Goal: Task Accomplishment & Management: Manage account settings

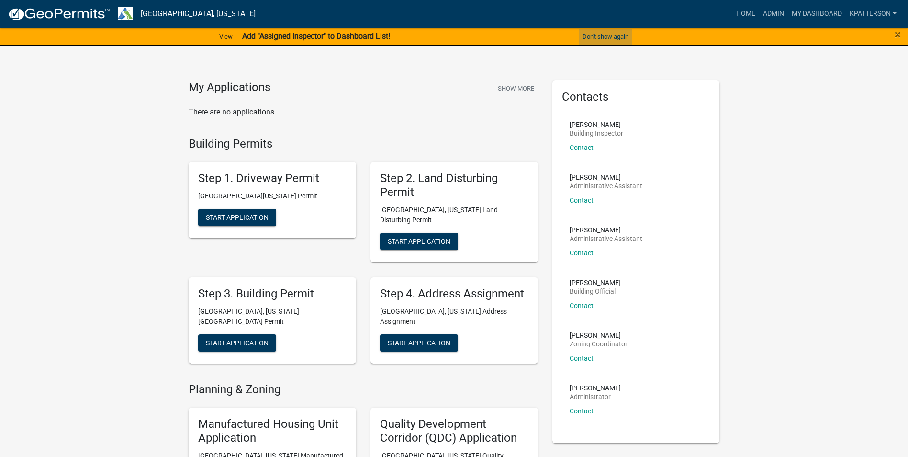
click at [606, 34] on button "Don't show again" at bounding box center [606, 37] width 54 height 16
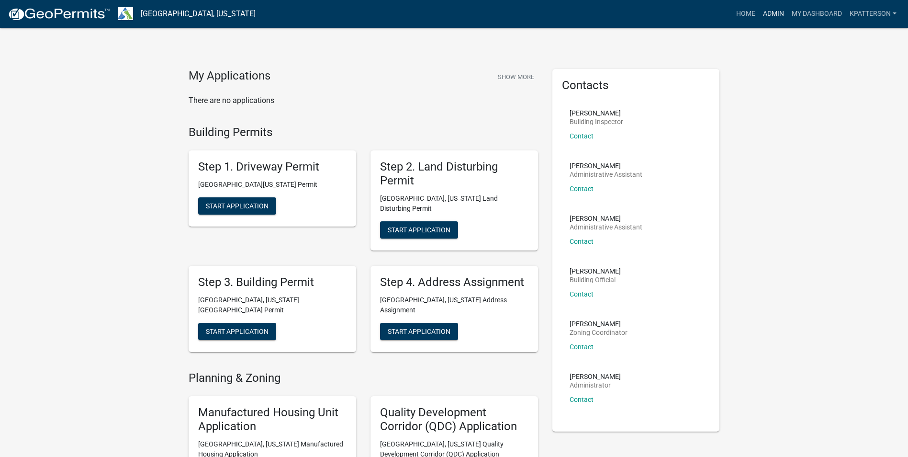
click at [776, 12] on link "Admin" at bounding box center [773, 14] width 29 height 18
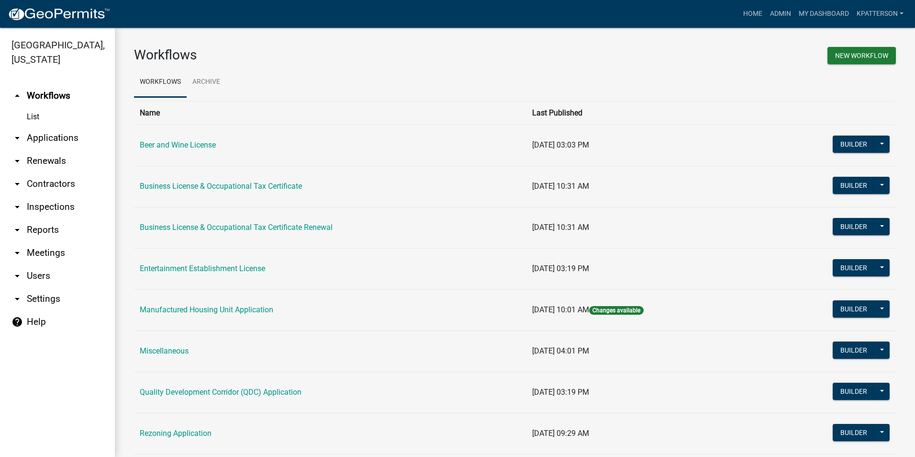
click at [26, 172] on link "arrow_drop_down Contractors" at bounding box center [57, 183] width 115 height 23
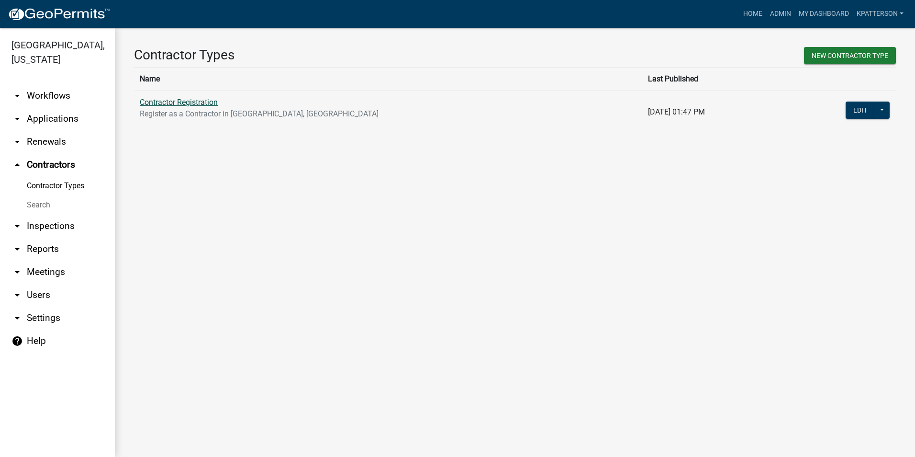
click at [209, 100] on link "Contractor Registration" at bounding box center [179, 102] width 78 height 9
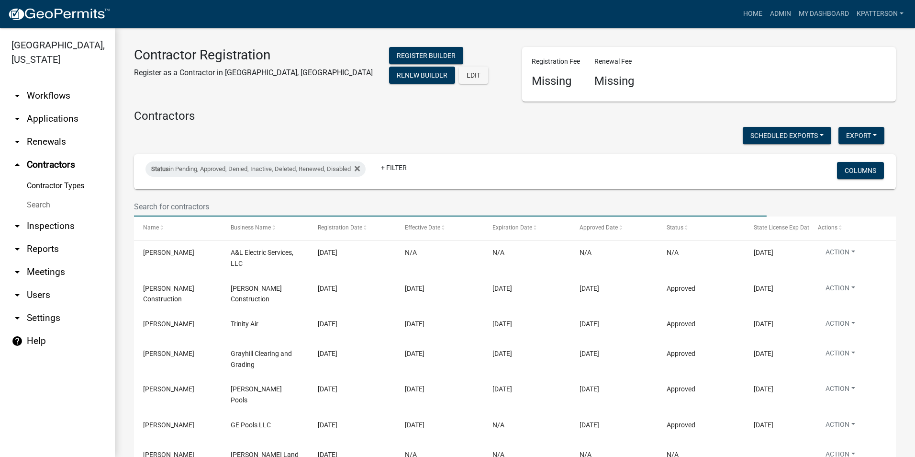
click at [196, 207] on input "text" at bounding box center [450, 207] width 633 height 20
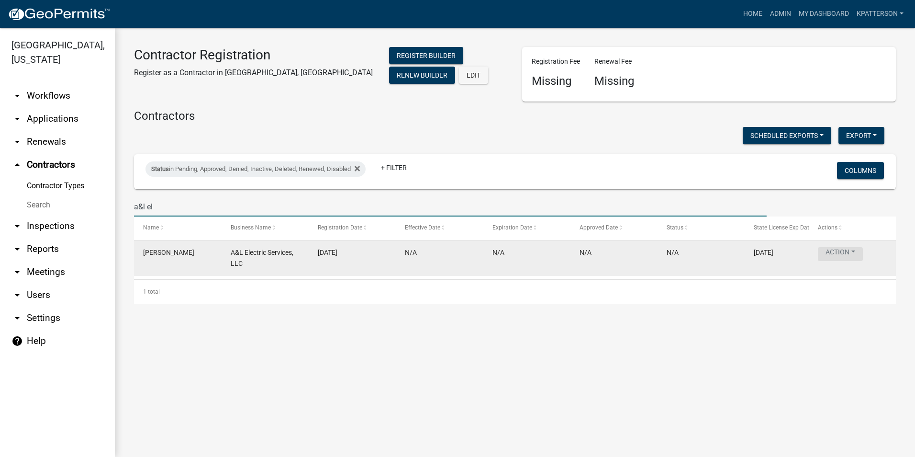
type input "a&l el"
click at [834, 252] on button "Action" at bounding box center [840, 254] width 45 height 14
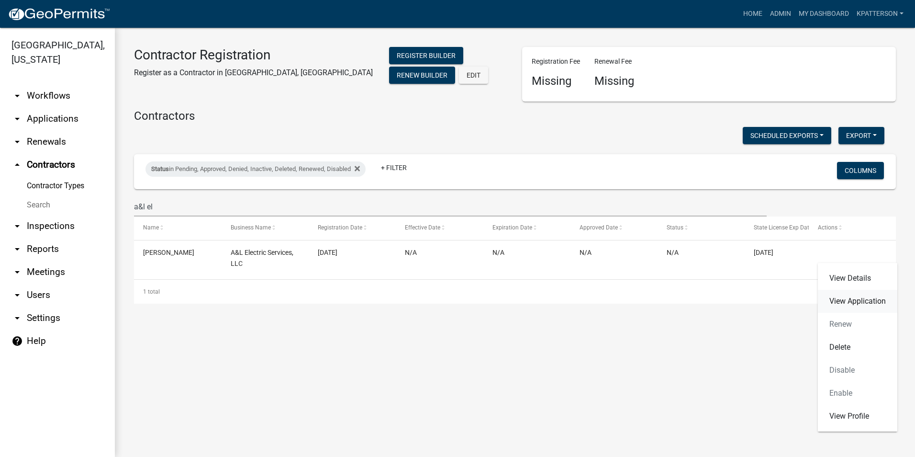
click at [844, 301] on link "View Application" at bounding box center [857, 301] width 79 height 23
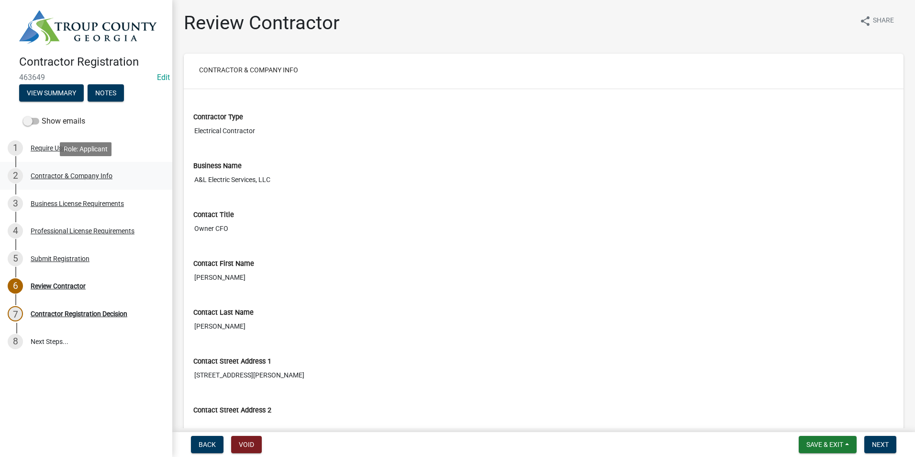
click at [57, 168] on div "2 Contractor & Company Info" at bounding box center [82, 175] width 149 height 15
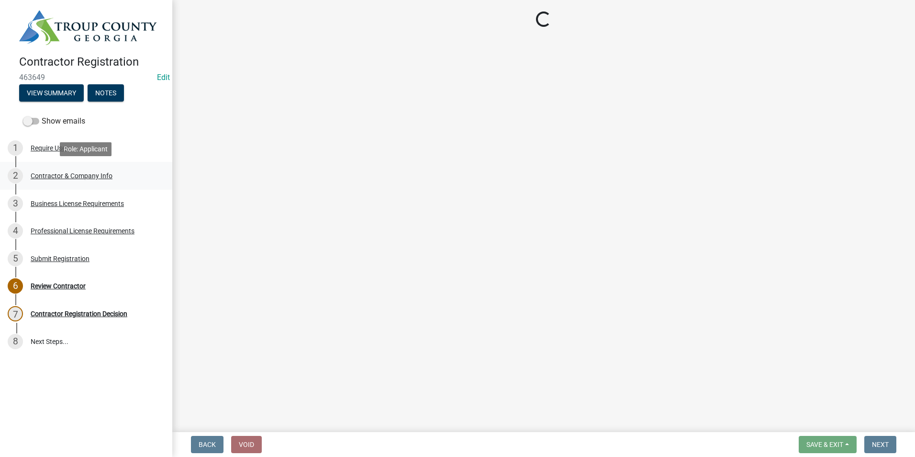
select select "GA"
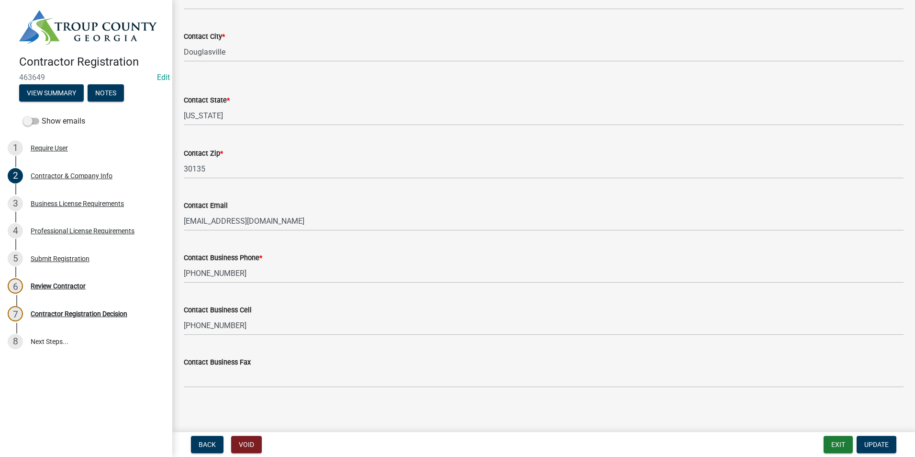
scroll to position [443, 0]
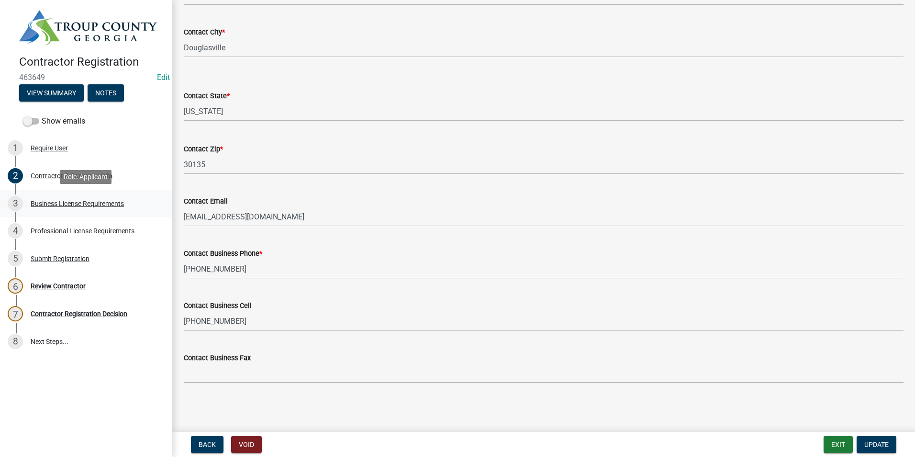
click at [95, 203] on div "Business License Requirements" at bounding box center [77, 203] width 93 height 7
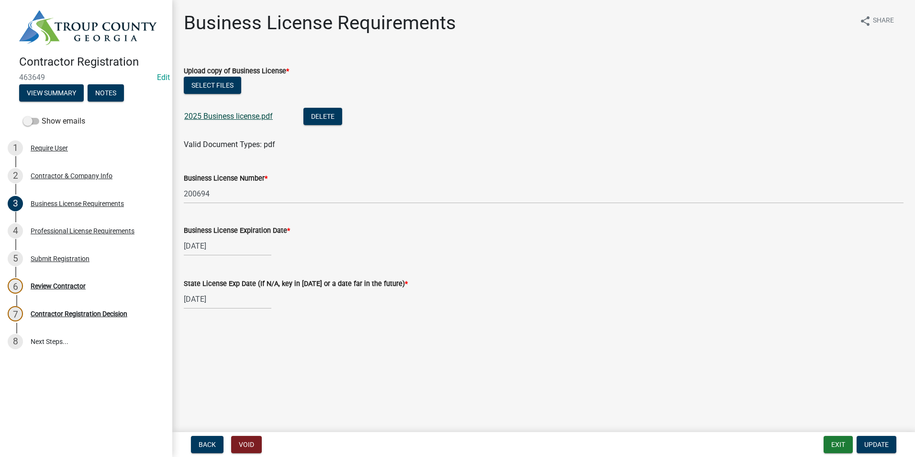
click at [229, 119] on link "2025 Business license.pdf" at bounding box center [228, 116] width 89 height 9
drag, startPoint x: 891, startPoint y: 447, endPoint x: 887, endPoint y: 441, distance: 7.6
click at [891, 447] on button "Update" at bounding box center [877, 444] width 40 height 17
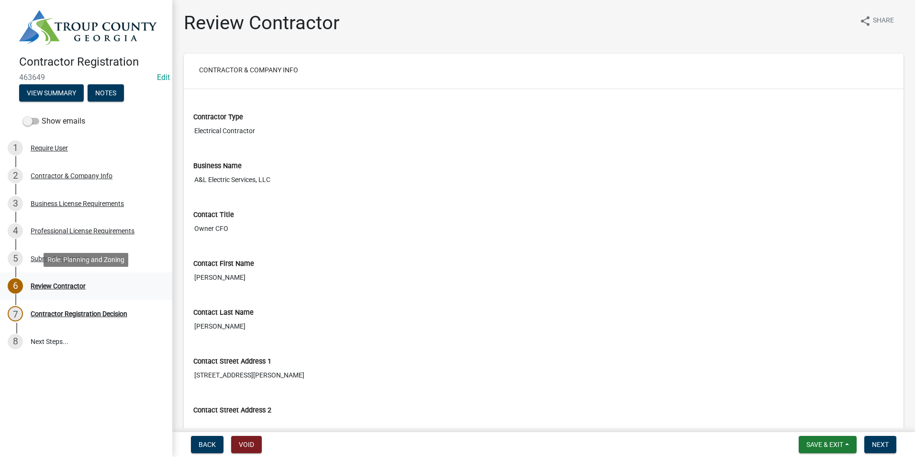
click at [36, 291] on div "6 Review Contractor" at bounding box center [82, 285] width 149 height 15
click at [39, 282] on div "Review Contractor" at bounding box center [58, 285] width 55 height 7
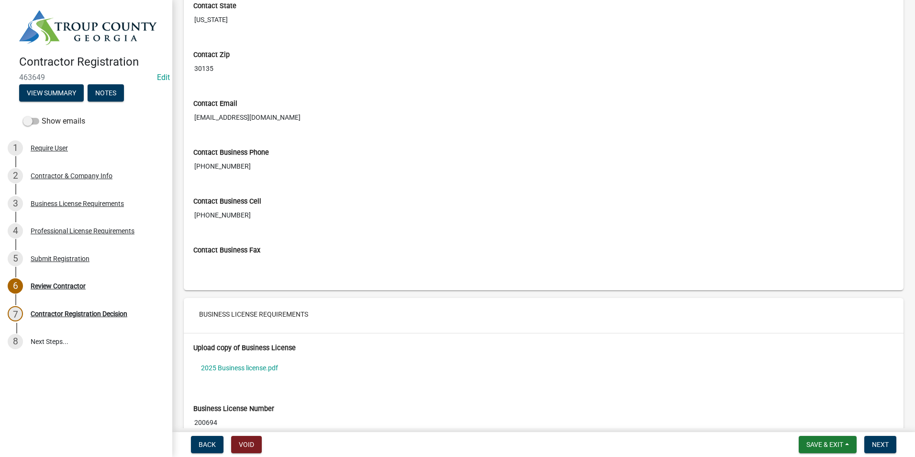
scroll to position [479, 0]
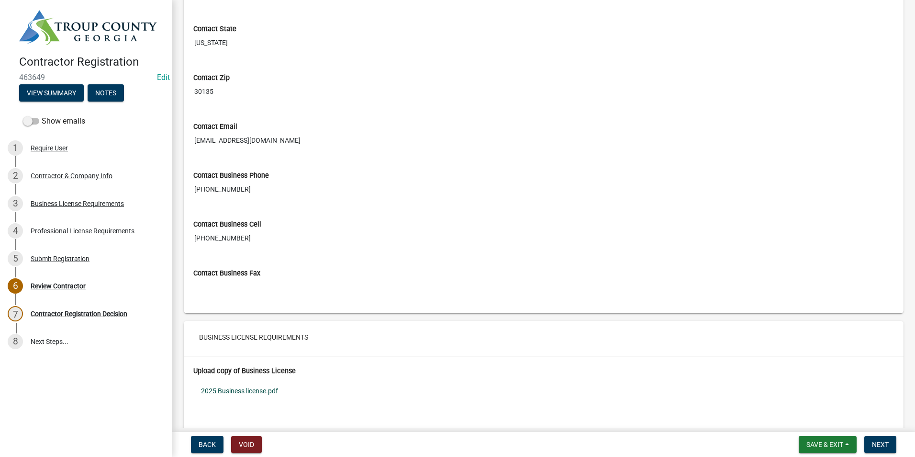
click at [233, 391] on link "2025 Business license.pdf" at bounding box center [543, 391] width 701 height 22
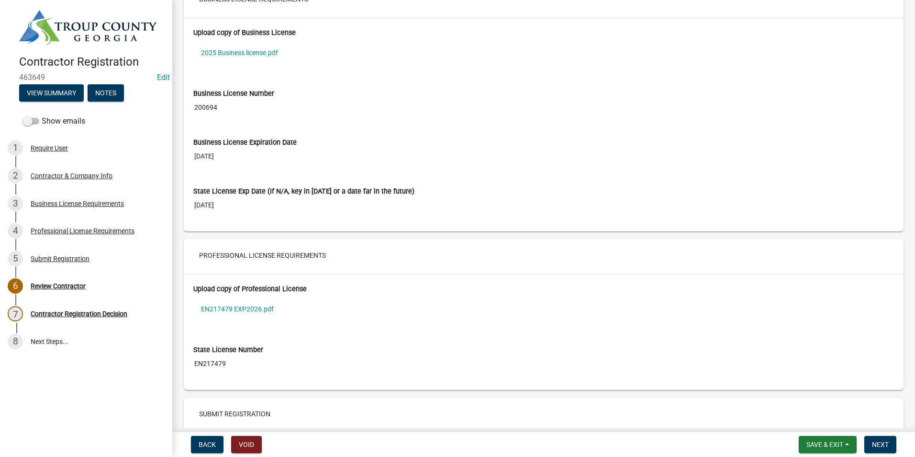
scroll to position [886, 0]
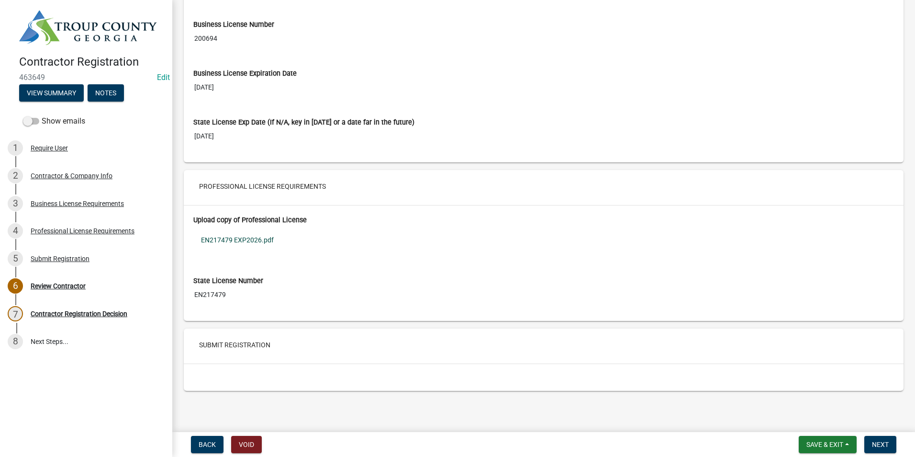
click at [219, 235] on link "EN217479 EXP2026.pdf" at bounding box center [543, 240] width 701 height 22
click at [104, 177] on div "Contractor & Company Info" at bounding box center [72, 175] width 82 height 7
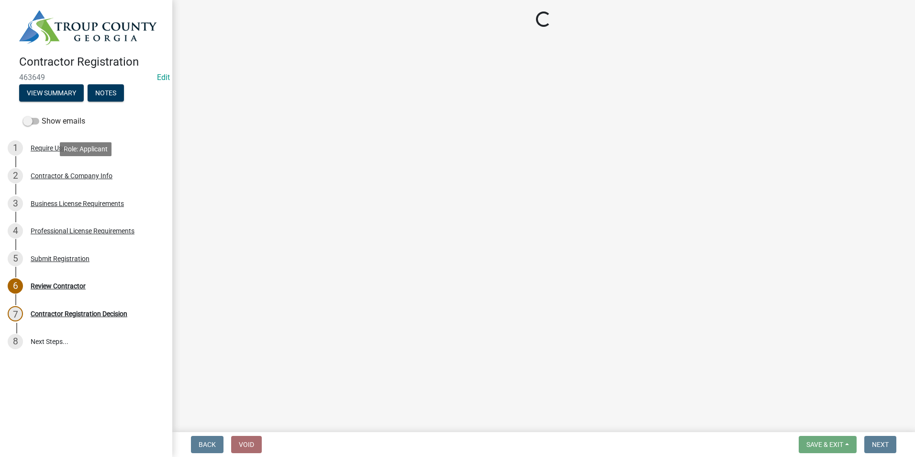
select select "GA"
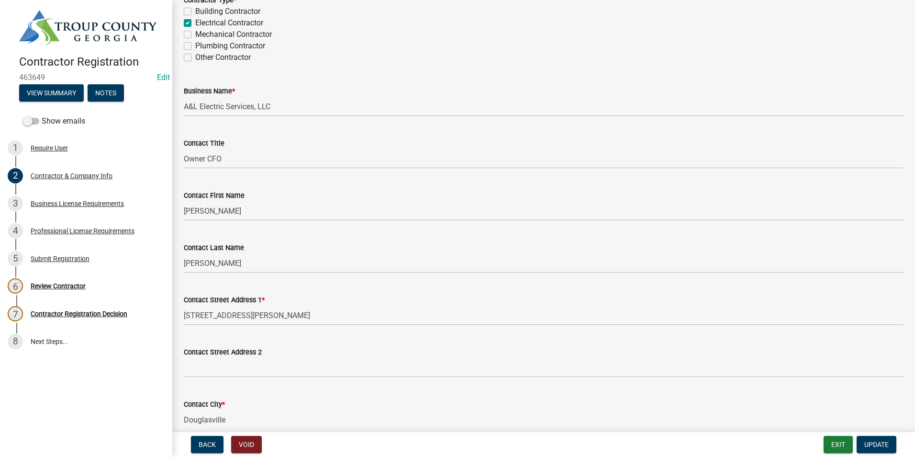
scroll to position [96, 0]
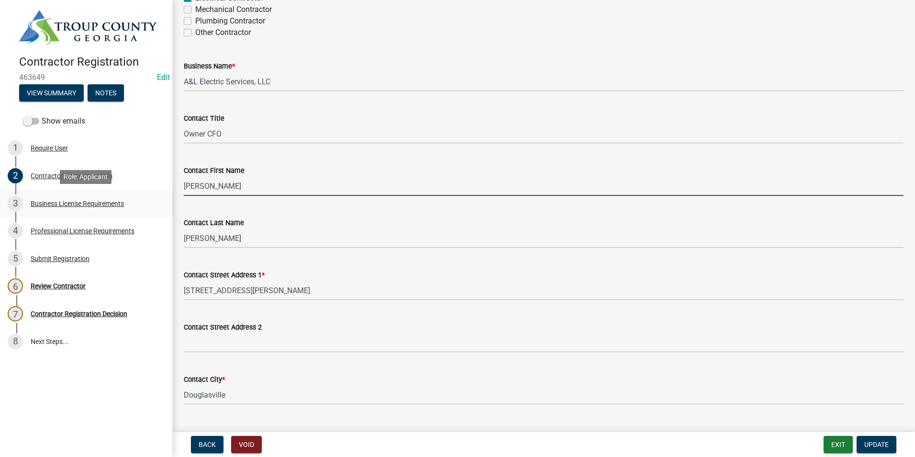
drag, startPoint x: 213, startPoint y: 189, endPoint x: 138, endPoint y: 196, distance: 74.5
click at [139, 195] on div "Contractor Registration 463649 Edit View Summary Notes Show emails 1 Require Us…" at bounding box center [457, 228] width 915 height 457
type input "[PERSON_NAME]"
click at [879, 453] on nav "Back Void Exit Update" at bounding box center [543, 444] width 743 height 25
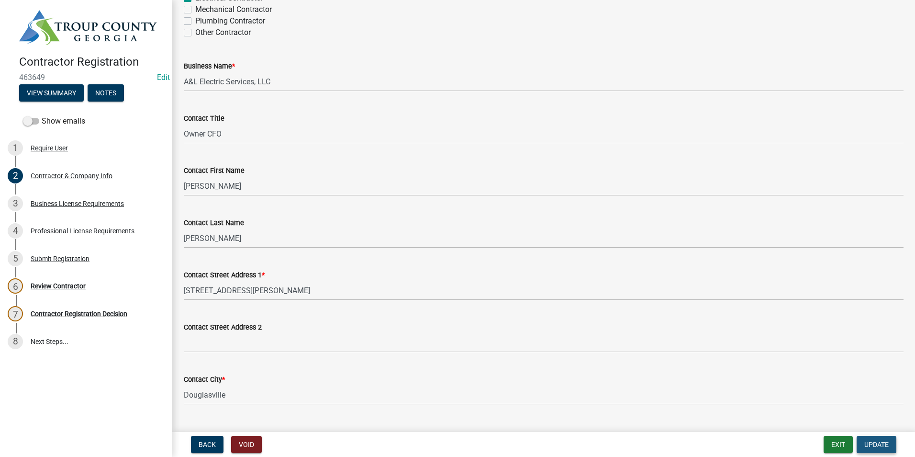
click at [873, 441] on span "Update" at bounding box center [876, 444] width 24 height 8
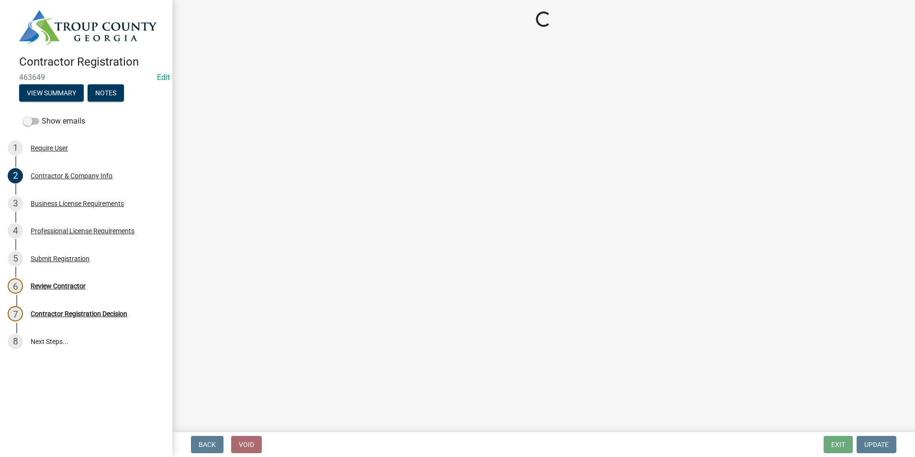
scroll to position [0, 0]
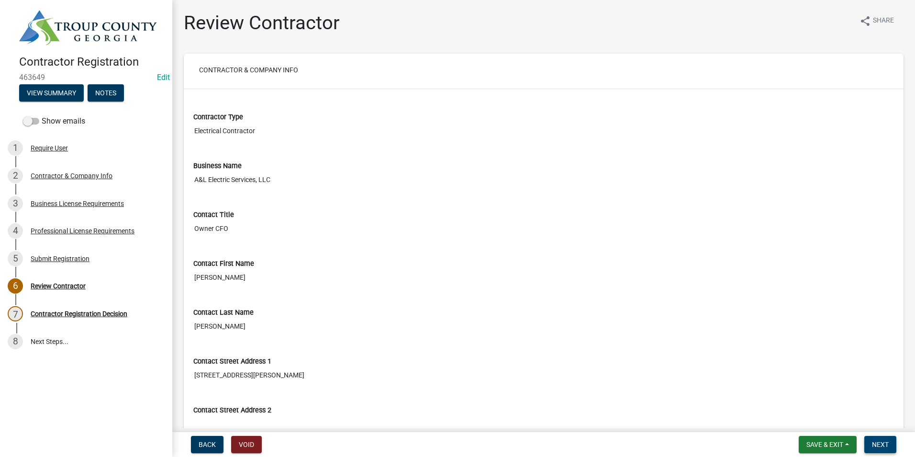
click at [879, 442] on span "Next" at bounding box center [880, 444] width 17 height 8
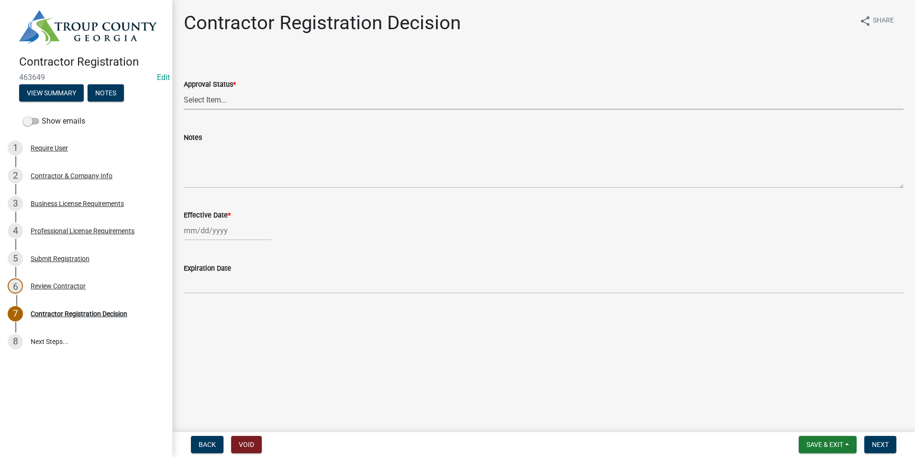
drag, startPoint x: 245, startPoint y: 97, endPoint x: 245, endPoint y: 107, distance: 9.6
click at [244, 98] on select "Select Item... Approved Denied" at bounding box center [544, 100] width 720 height 20
click at [184, 90] on select "Select Item... Approved Denied" at bounding box center [544, 100] width 720 height 20
select select "4b86b809-39dd-4c68-9f3d-fdb3e7050482"
select select "8"
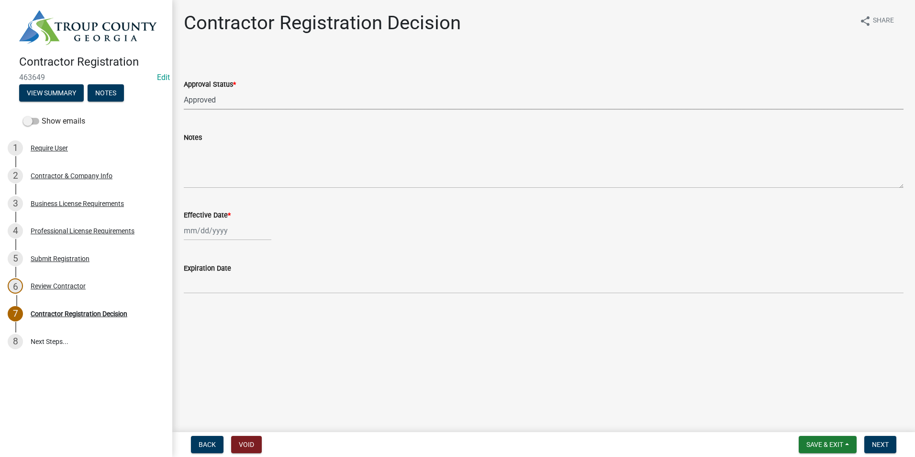
select select "2025"
click at [205, 236] on div "[PERSON_NAME] Feb Mar Apr [PERSON_NAME][DATE] Oct Nov [DATE] 1526 1527 1528 152…" at bounding box center [228, 231] width 88 height 20
click at [196, 332] on div "18" at bounding box center [193, 327] width 15 height 15
type input "[DATE]"
click at [886, 444] on span "Next" at bounding box center [880, 444] width 17 height 8
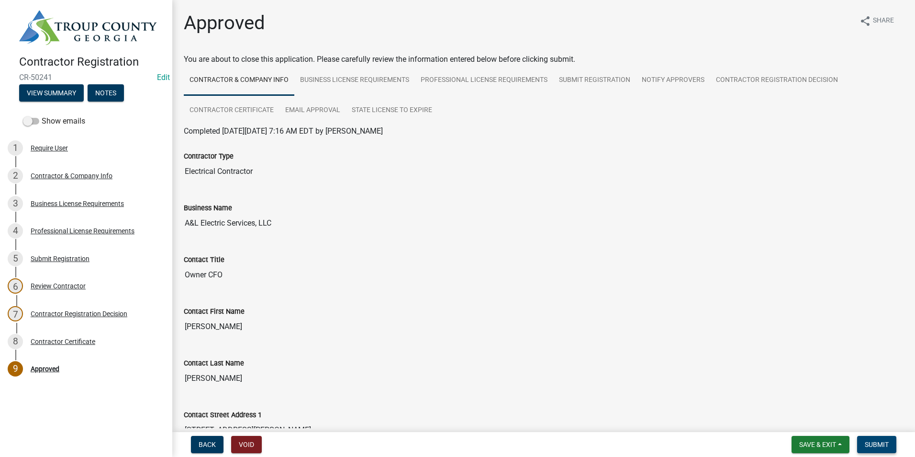
click at [886, 444] on span "Submit" at bounding box center [877, 444] width 24 height 8
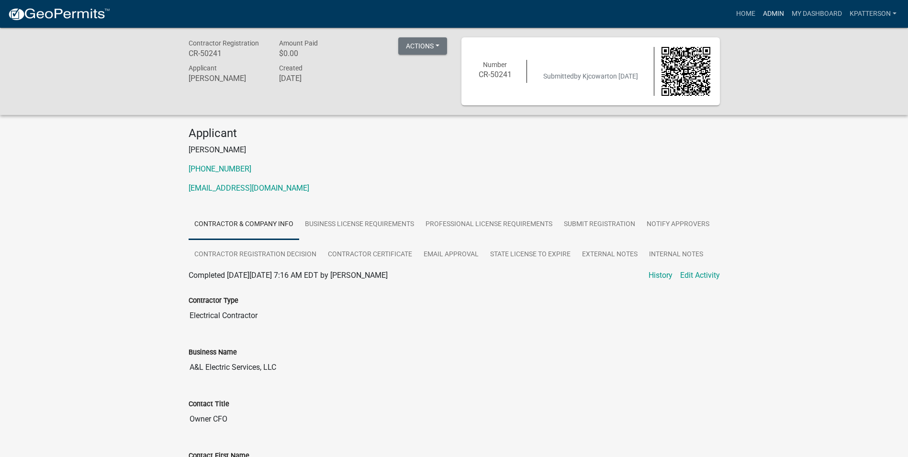
click at [779, 13] on link "Admin" at bounding box center [773, 14] width 29 height 18
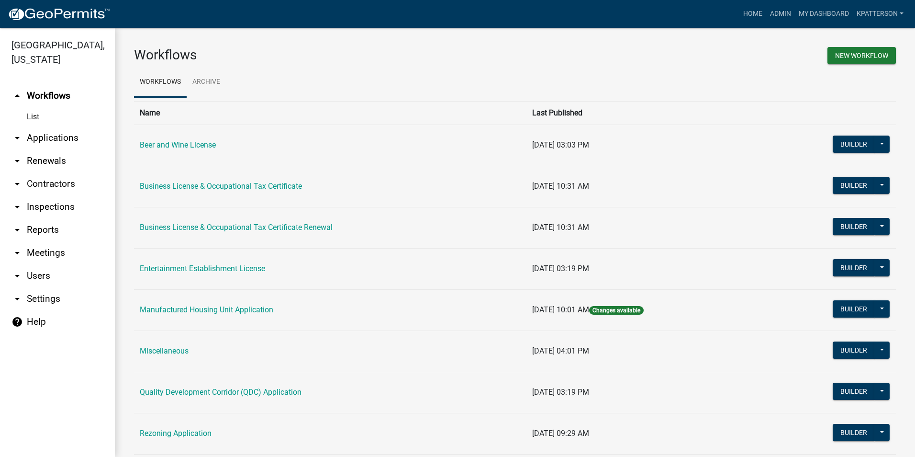
click at [68, 126] on link "arrow_drop_down Applications" at bounding box center [57, 137] width 115 height 23
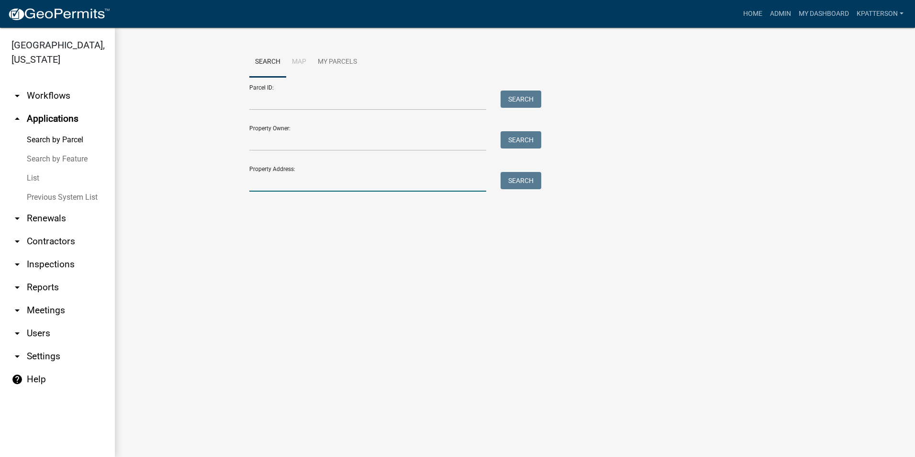
click at [345, 189] on input "Property Address:" at bounding box center [367, 182] width 237 height 20
type input "1310 new franklin"
click at [536, 168] on div "Property Address: [STREET_ADDRESS] Search" at bounding box center [392, 174] width 287 height 33
drag, startPoint x: 531, startPoint y: 179, endPoint x: 525, endPoint y: 182, distance: 6.4
click at [530, 179] on button "Search" at bounding box center [521, 180] width 41 height 17
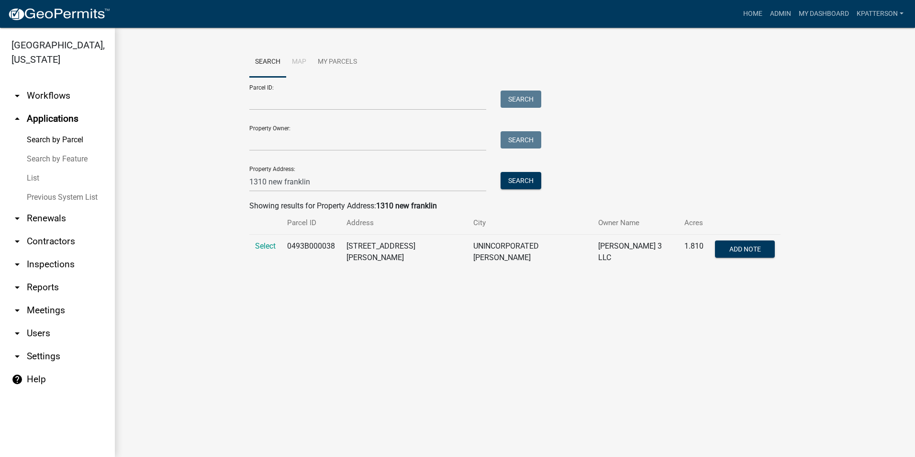
click at [264, 241] on td "Select" at bounding box center [265, 252] width 32 height 35
click at [267, 246] on span "Select" at bounding box center [265, 245] width 21 height 9
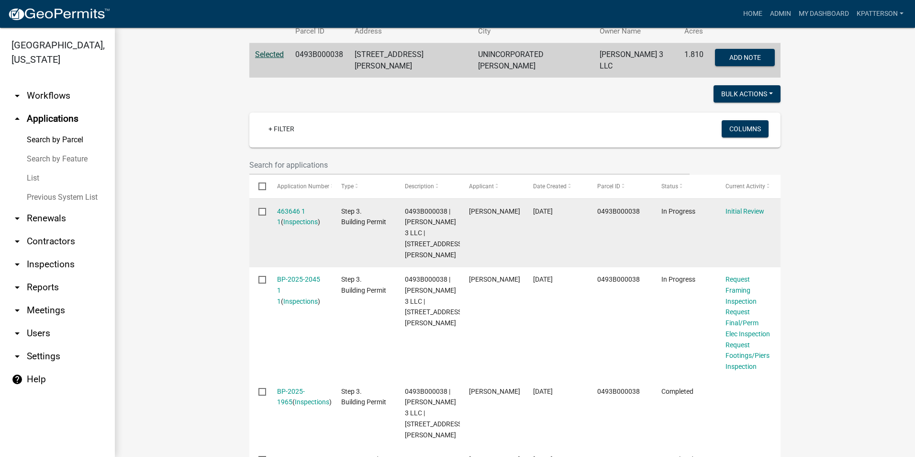
scroll to position [239, 0]
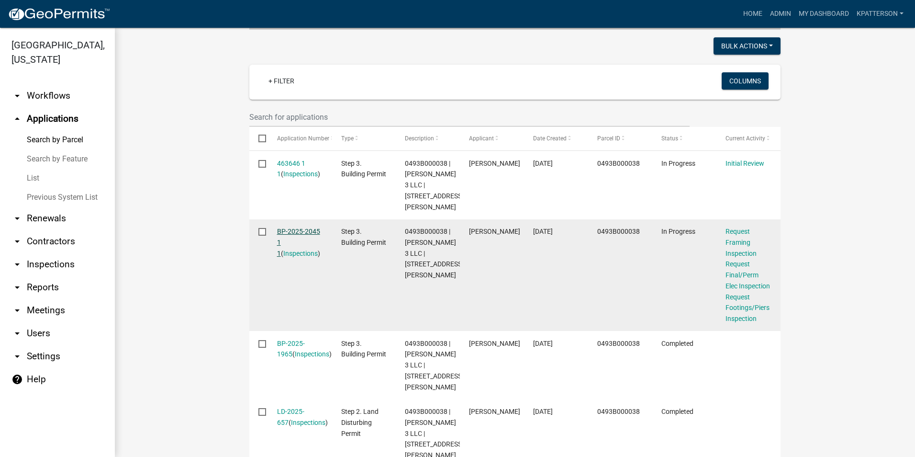
click at [286, 228] on link "BP-2025-2045 1 1" at bounding box center [298, 242] width 43 height 30
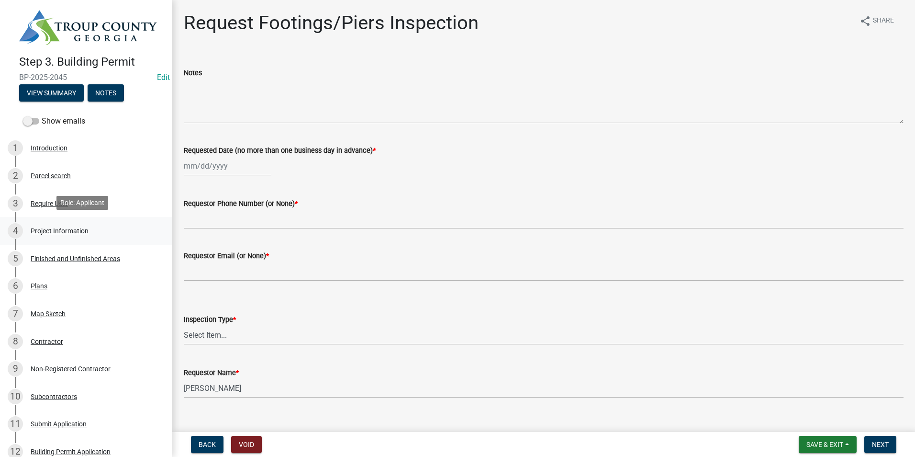
click at [99, 231] on div "4 Project Information" at bounding box center [82, 230] width 149 height 15
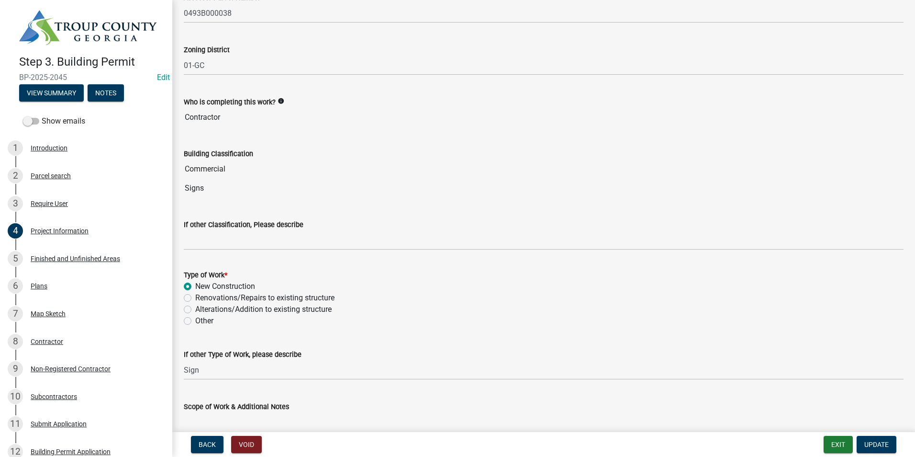
scroll to position [622, 0]
click at [104, 280] on div "6 Plans" at bounding box center [82, 285] width 149 height 15
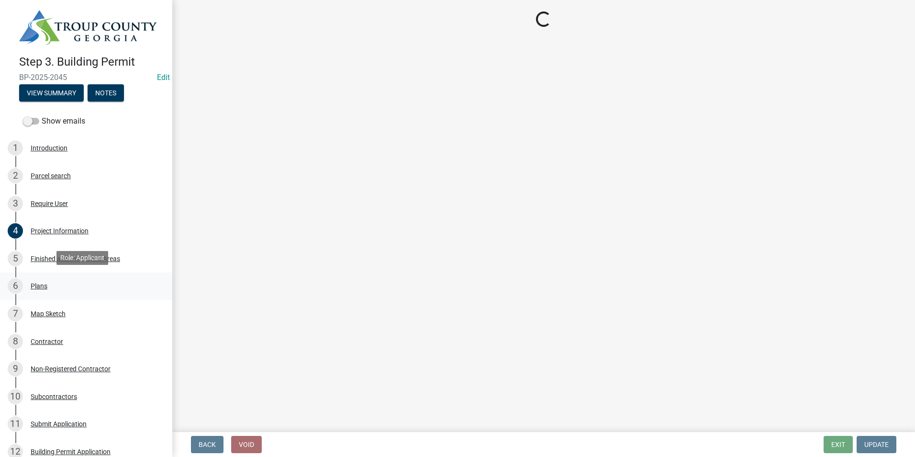
scroll to position [0, 0]
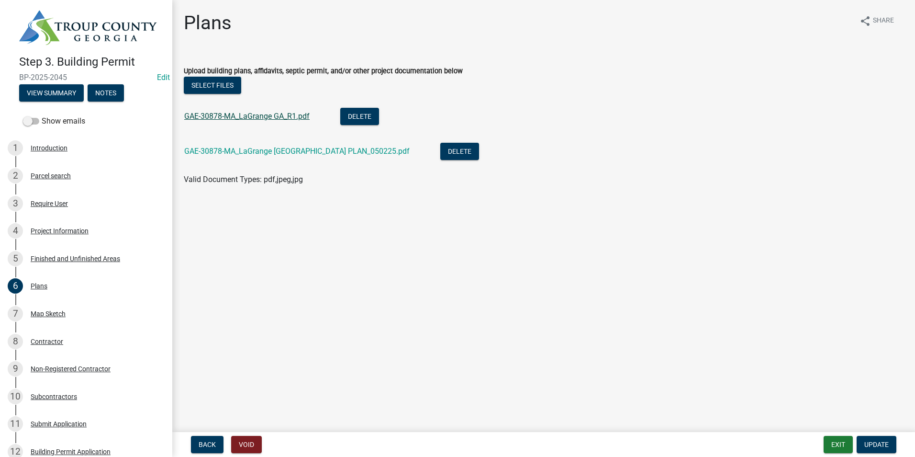
click at [226, 114] on link "GAE-30878-MA_LaGrange GA_R1.pdf" at bounding box center [246, 116] width 125 height 9
click at [262, 154] on link "GAE-30878-MA_LaGrange [GEOGRAPHIC_DATA] PLAN_050225.pdf" at bounding box center [296, 150] width 225 height 9
click at [85, 236] on div "4 Project Information" at bounding box center [82, 230] width 149 height 15
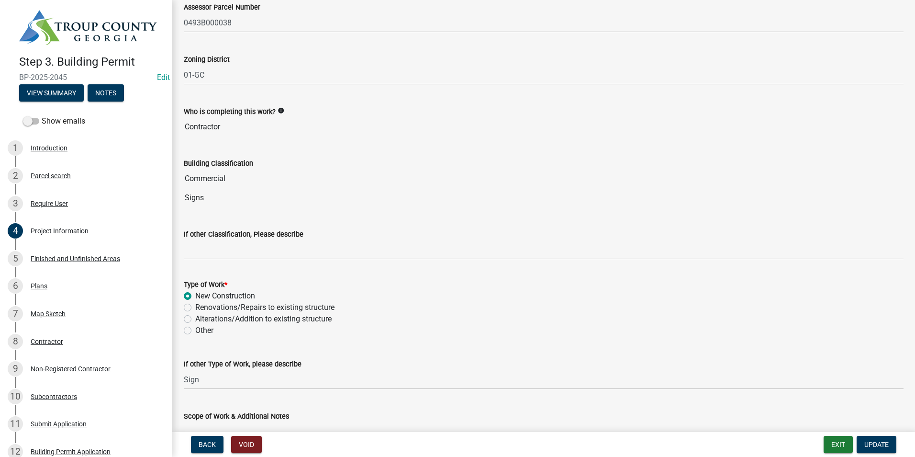
scroll to position [670, 0]
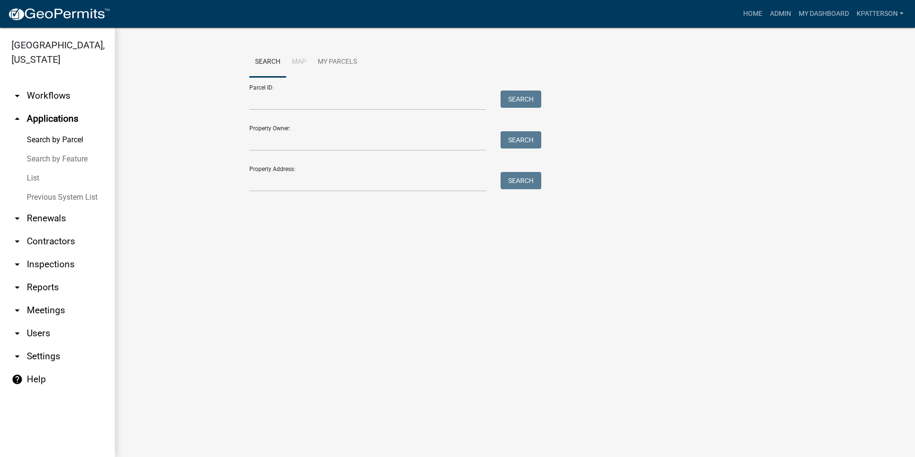
click at [291, 162] on div "Property Address: Search" at bounding box center [392, 174] width 287 height 33
click at [292, 174] on input "Property Address:" at bounding box center [367, 182] width 237 height 20
type input "1310 new franklin"
click at [524, 183] on button "Search" at bounding box center [521, 180] width 41 height 17
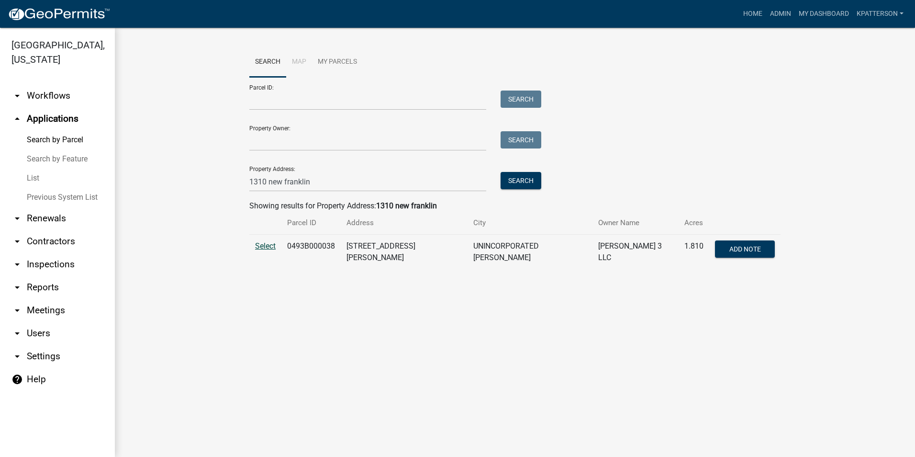
click at [271, 243] on span "Select" at bounding box center [265, 245] width 21 height 9
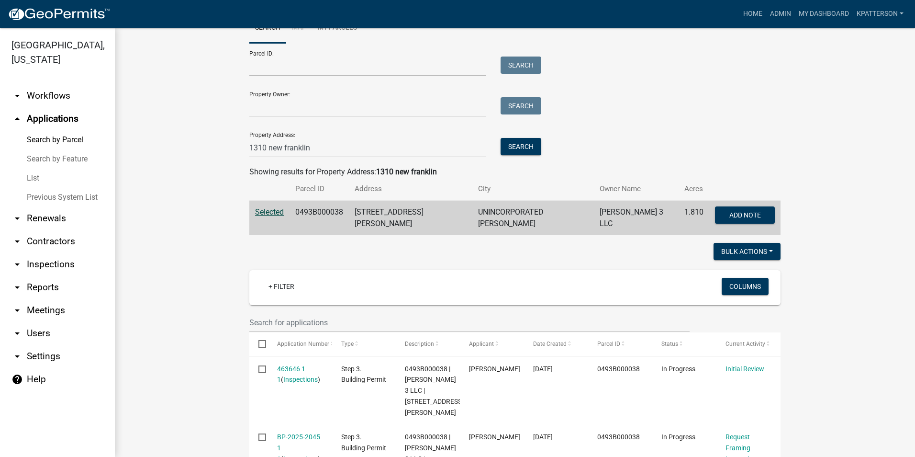
scroll to position [96, 0]
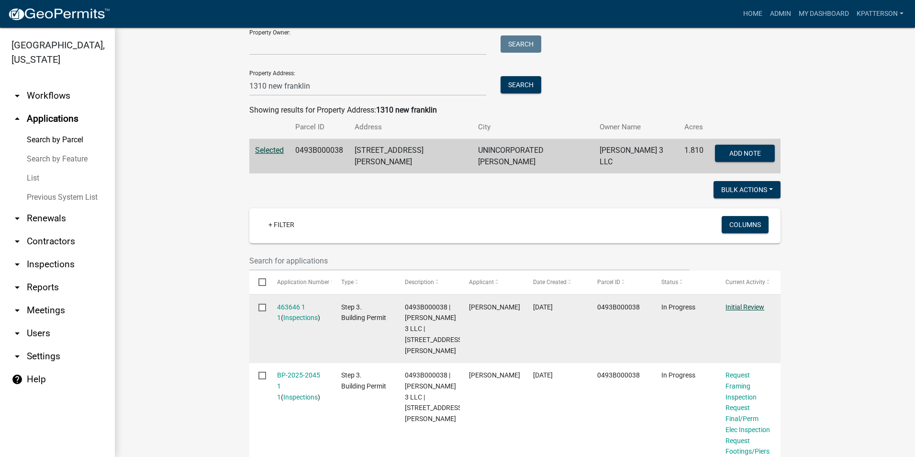
click at [730, 303] on link "Initial Review" at bounding box center [745, 307] width 39 height 8
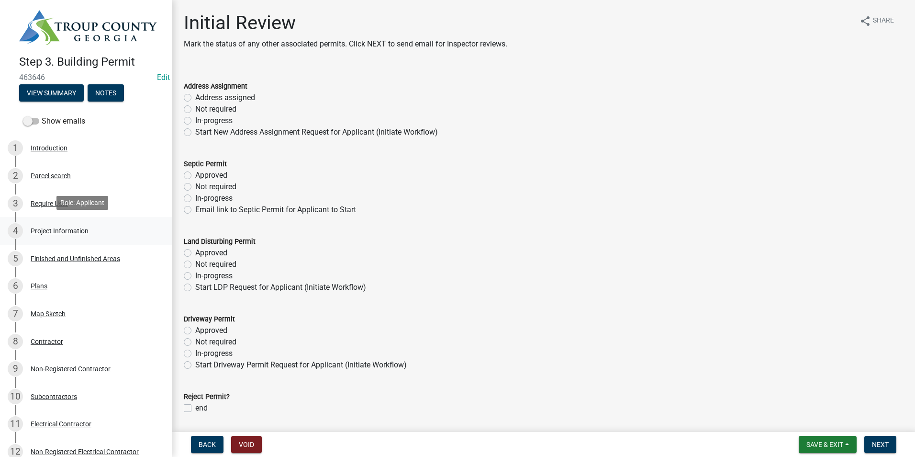
click at [52, 227] on div "Project Information" at bounding box center [60, 230] width 58 height 7
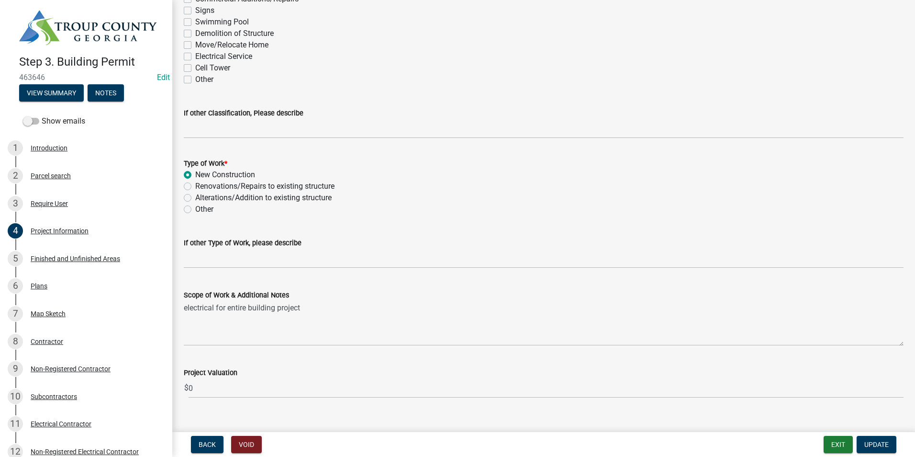
scroll to position [862, 0]
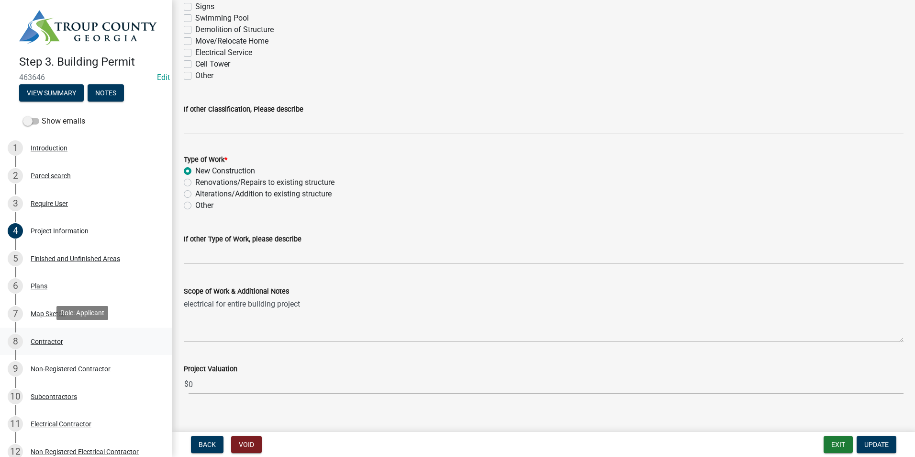
click at [70, 334] on div "8 Contractor" at bounding box center [82, 341] width 149 height 15
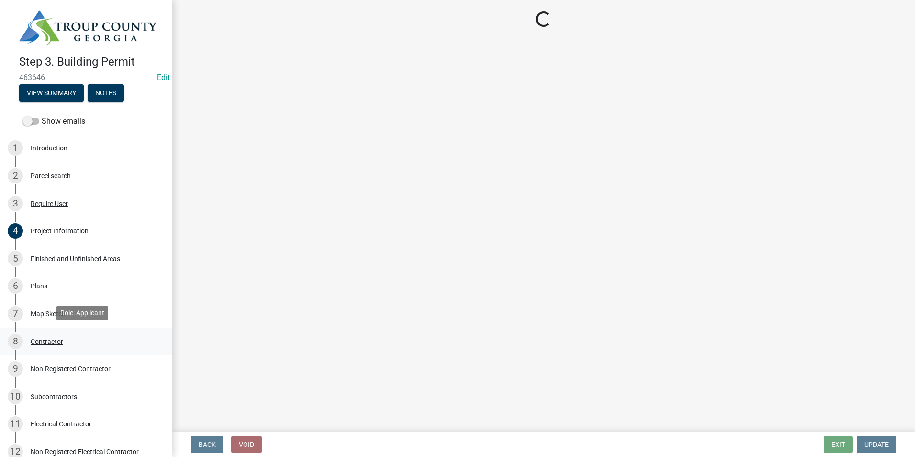
scroll to position [0, 0]
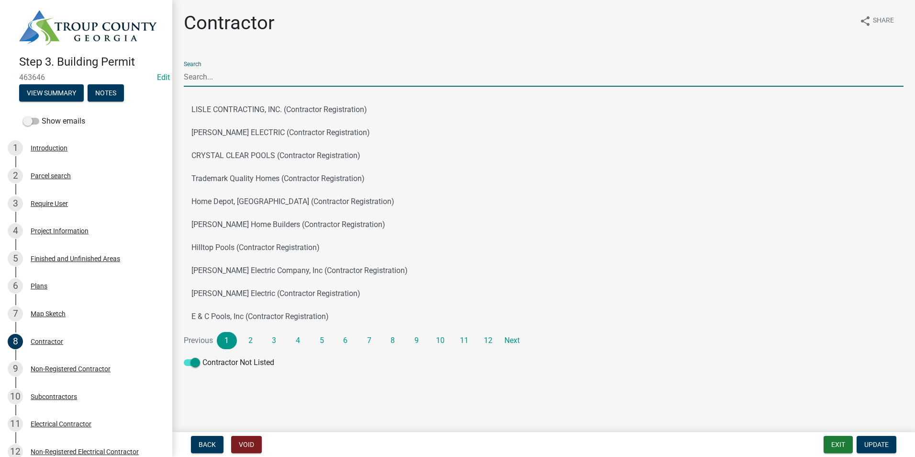
click at [216, 75] on input "Search" at bounding box center [544, 77] width 720 height 20
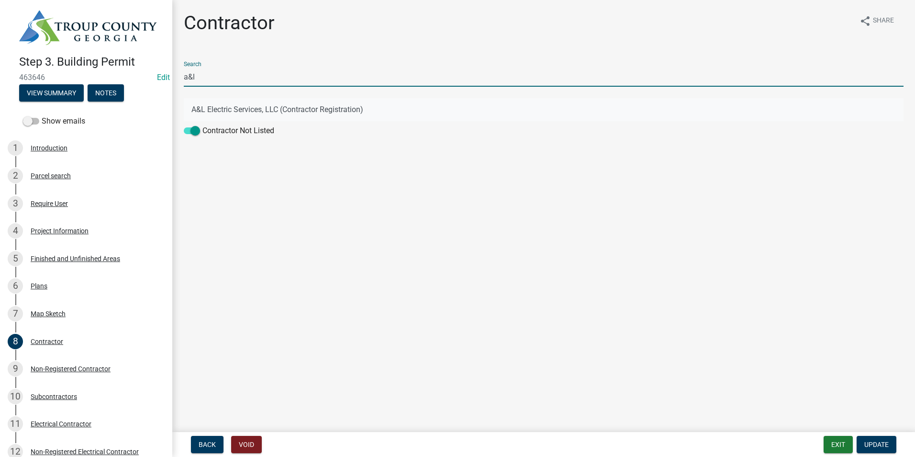
type input "a&l"
click at [225, 100] on button "A&L Electric Services, LLC (Contractor Registration)" at bounding box center [544, 109] width 720 height 23
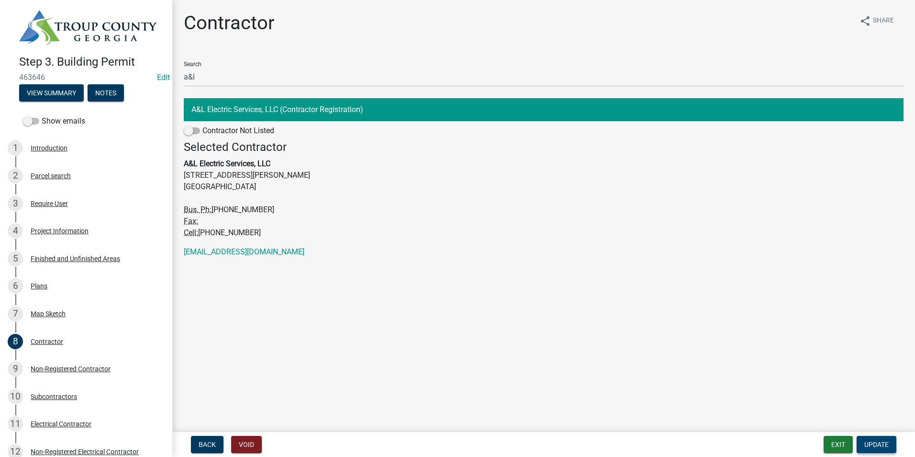
click at [880, 445] on span "Update" at bounding box center [876, 444] width 24 height 8
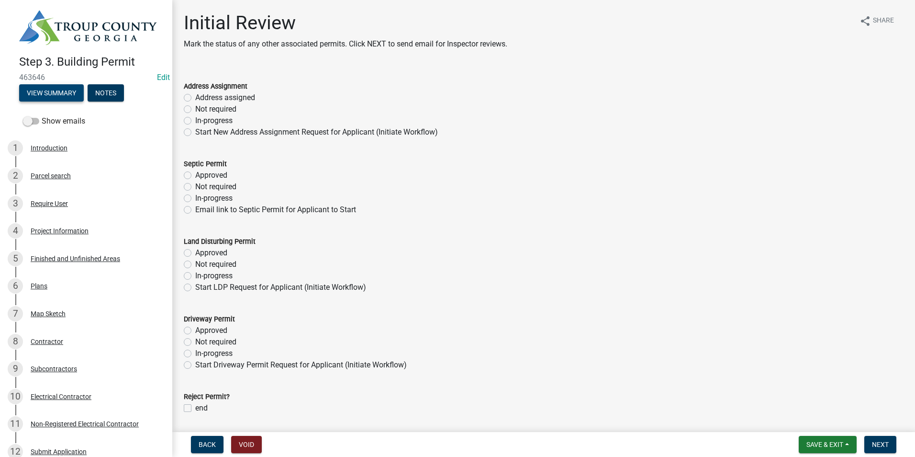
click at [103, 86] on button "Notes" at bounding box center [106, 92] width 36 height 17
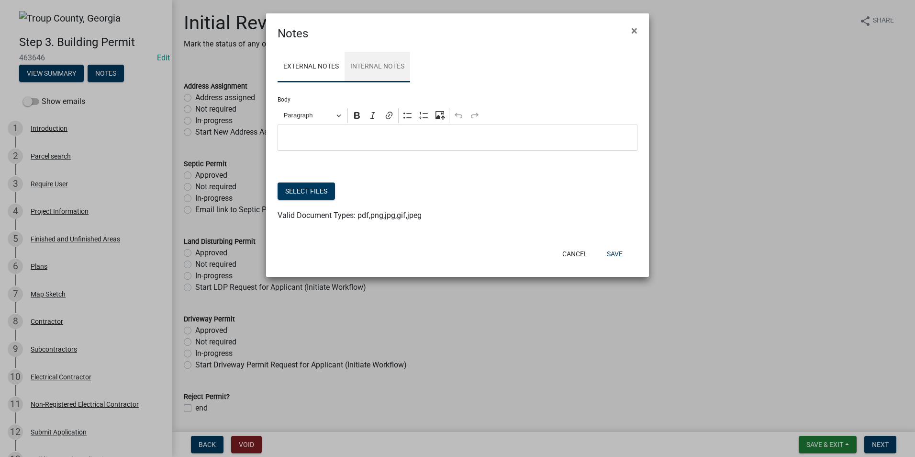
click at [389, 67] on link "Internal Notes" at bounding box center [378, 67] width 66 height 31
click at [328, 64] on link "External Notes" at bounding box center [311, 67] width 67 height 31
click at [637, 33] on span "×" at bounding box center [634, 30] width 6 height 13
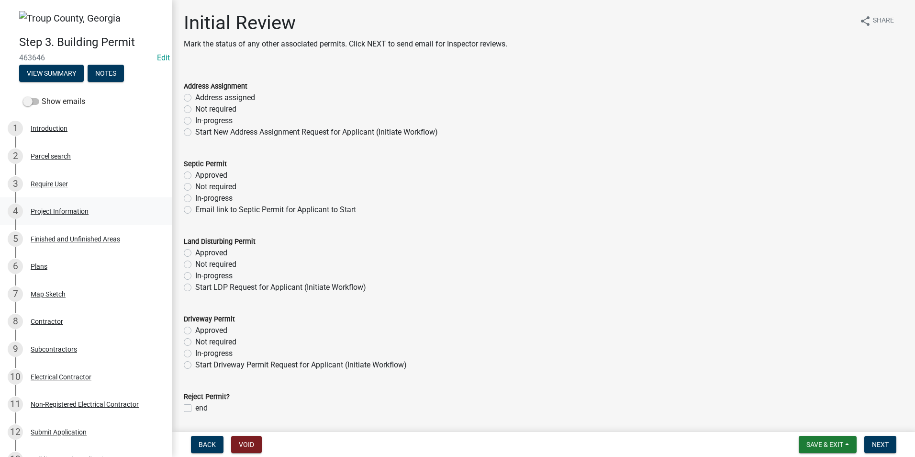
click at [94, 213] on div "4 Project Information" at bounding box center [82, 210] width 149 height 15
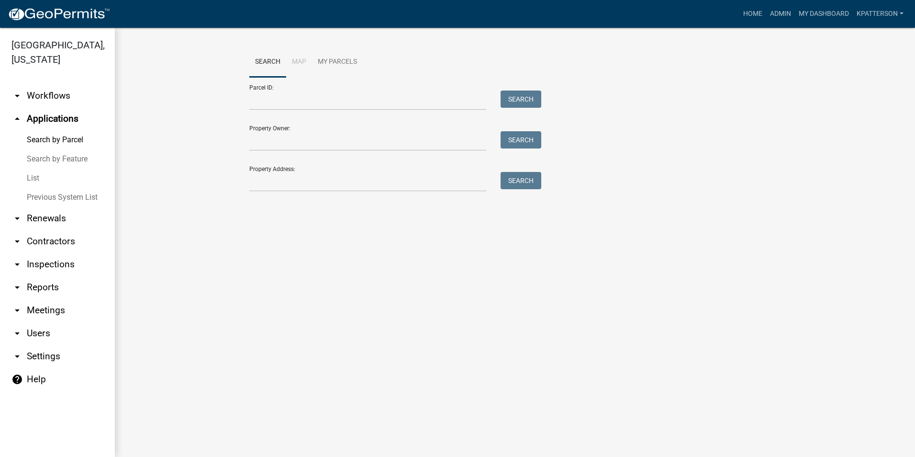
click at [49, 276] on link "arrow_drop_down Reports" at bounding box center [57, 287] width 115 height 23
select select "0: null"
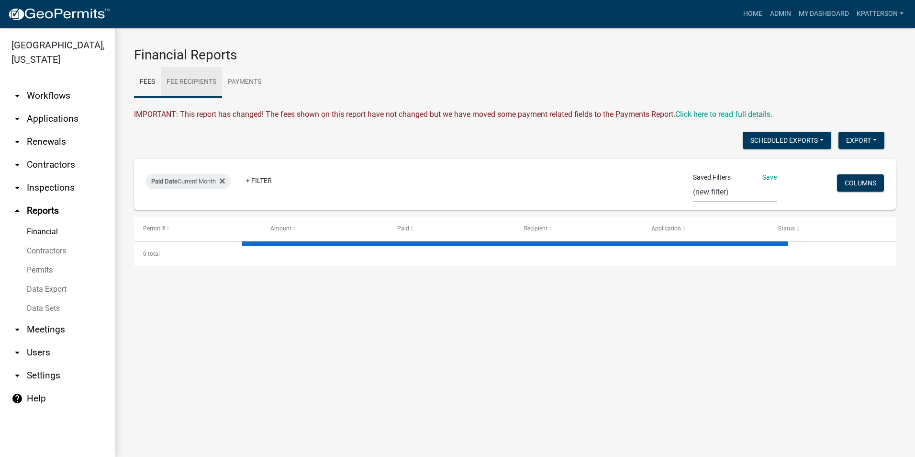
click at [192, 81] on link "Fee Recipients" at bounding box center [191, 82] width 61 height 31
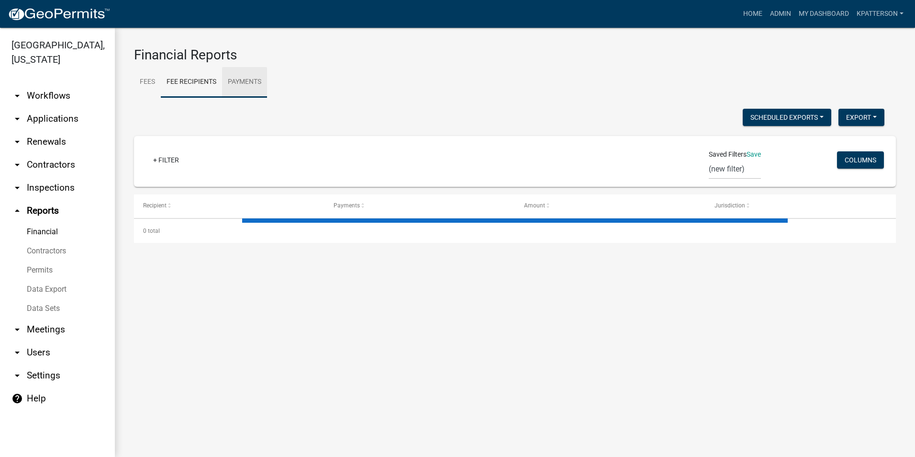
click at [230, 76] on link "Payments" at bounding box center [244, 82] width 45 height 31
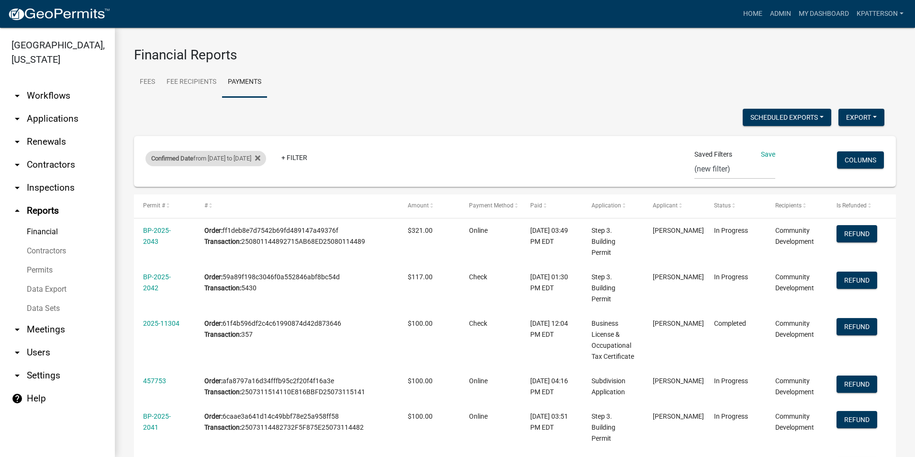
click at [219, 158] on div "Confirmed Date from [DATE] to [DATE]" at bounding box center [206, 158] width 121 height 15
select select "custom"
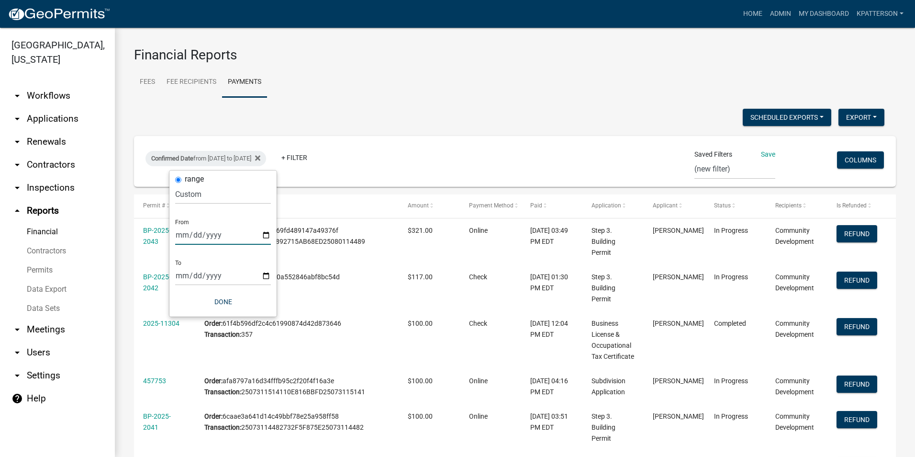
click at [267, 236] on input "[DATE]" at bounding box center [223, 235] width 96 height 20
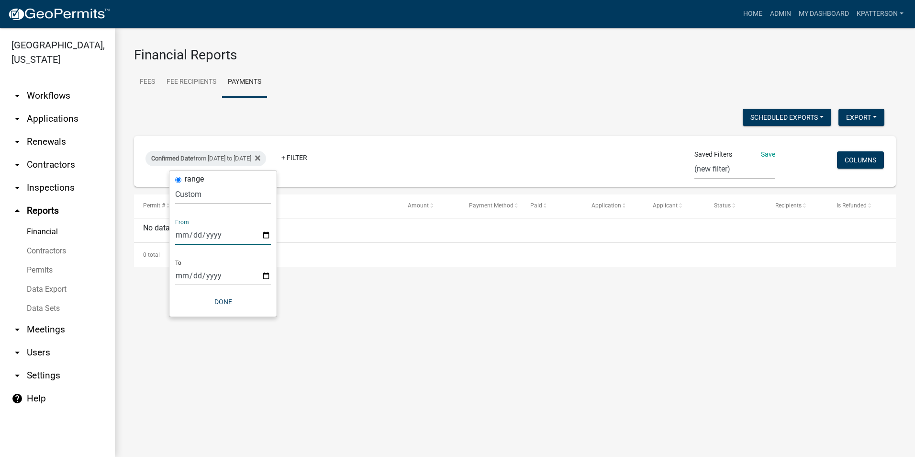
type input "[DATE]"
click at [266, 276] on input "[DATE]" at bounding box center [223, 276] width 96 height 20
type input "[DATE]"
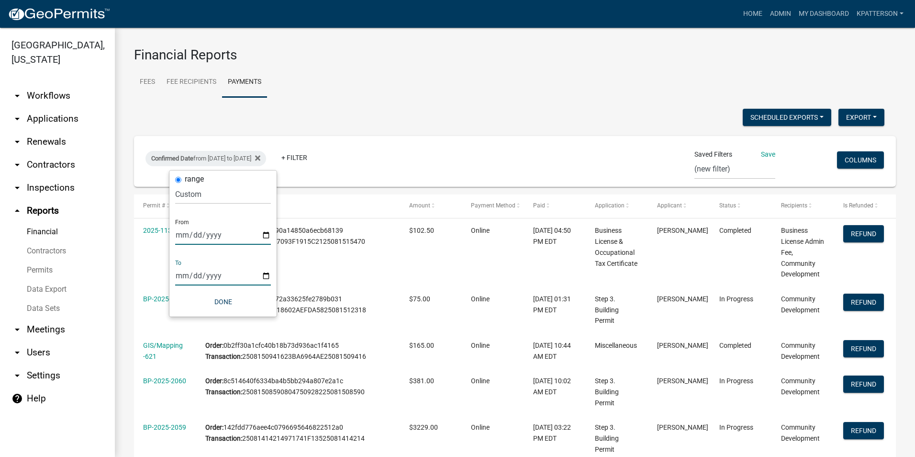
click at [269, 235] on input "[DATE]" at bounding box center [223, 235] width 96 height 20
click at [365, 73] on ul "Fees Fee Recipients Payments" at bounding box center [515, 82] width 762 height 30
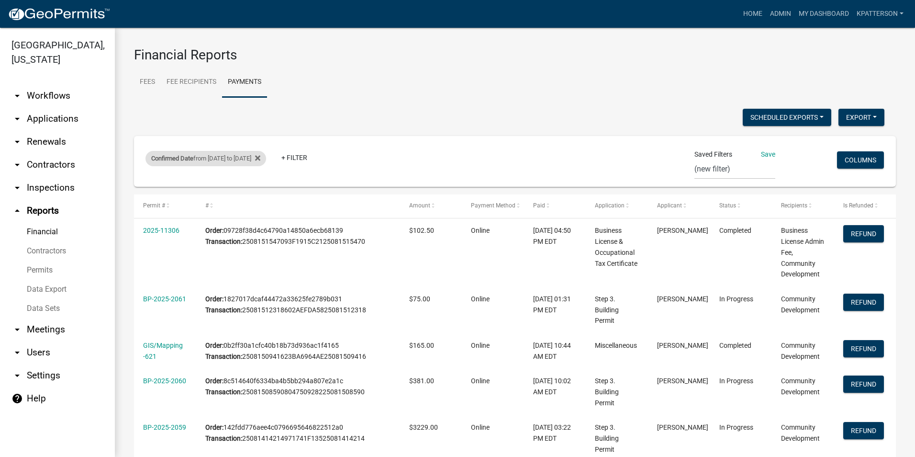
click at [222, 158] on div "Confirmed Date from [DATE] to [DATE]" at bounding box center [206, 158] width 121 height 15
select select "custom"
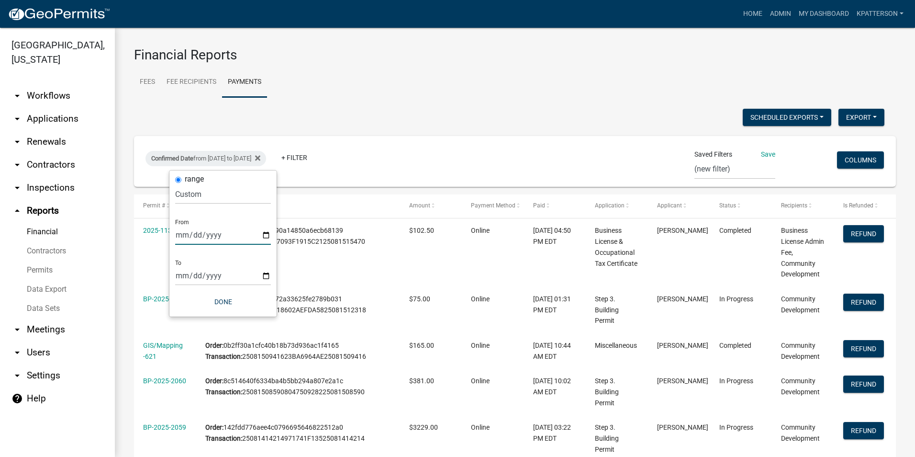
click at [266, 232] on input "[DATE]" at bounding box center [223, 235] width 96 height 20
click at [268, 273] on input "[DATE]" at bounding box center [223, 276] width 96 height 20
click at [227, 302] on button "Done" at bounding box center [223, 301] width 96 height 17
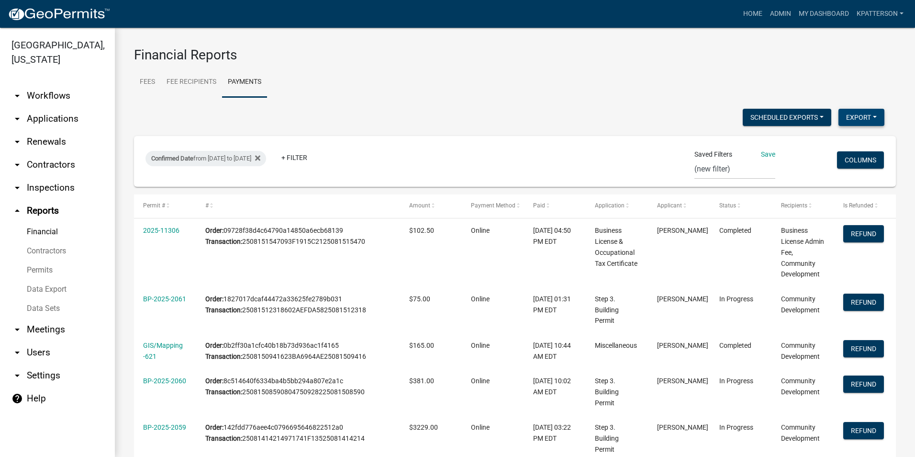
click at [856, 112] on button "Export" at bounding box center [862, 117] width 46 height 17
click at [826, 141] on button "Excel Format (.xlsx)" at bounding box center [840, 142] width 90 height 23
click at [477, 59] on h3 "Financial Reports" at bounding box center [515, 55] width 762 height 16
click at [227, 155] on div "Confirmed Date from [DATE] to [DATE]" at bounding box center [206, 158] width 121 height 15
select select "custom"
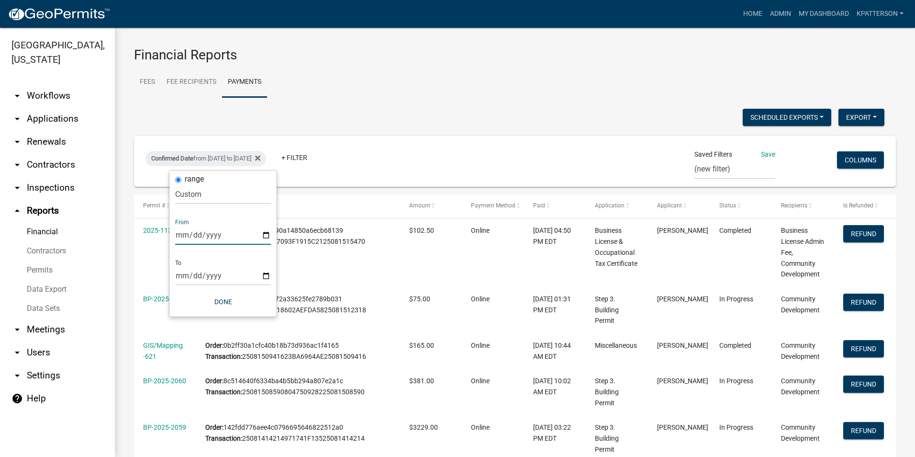
click at [263, 232] on input "[DATE]" at bounding box center [223, 235] width 96 height 20
click at [269, 276] on input "[DATE]" at bounding box center [223, 276] width 96 height 20
click at [266, 277] on input "[DATE]" at bounding box center [223, 276] width 96 height 20
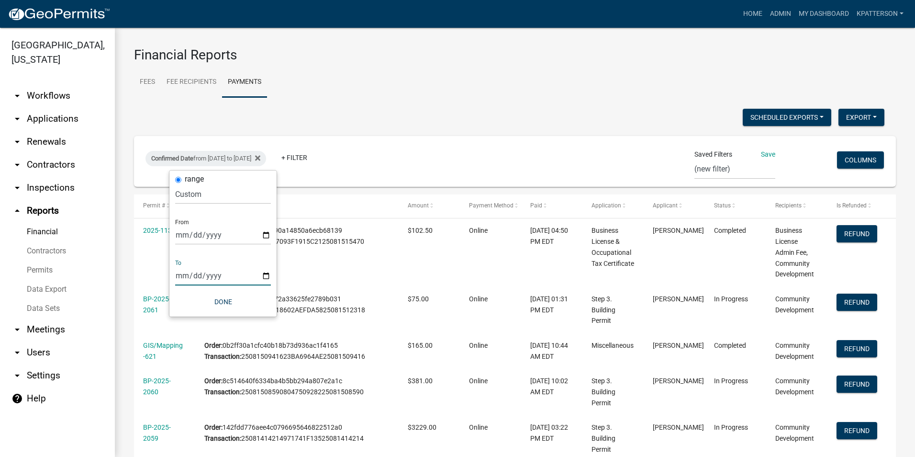
click at [265, 275] on input "[DATE]" at bounding box center [223, 276] width 96 height 20
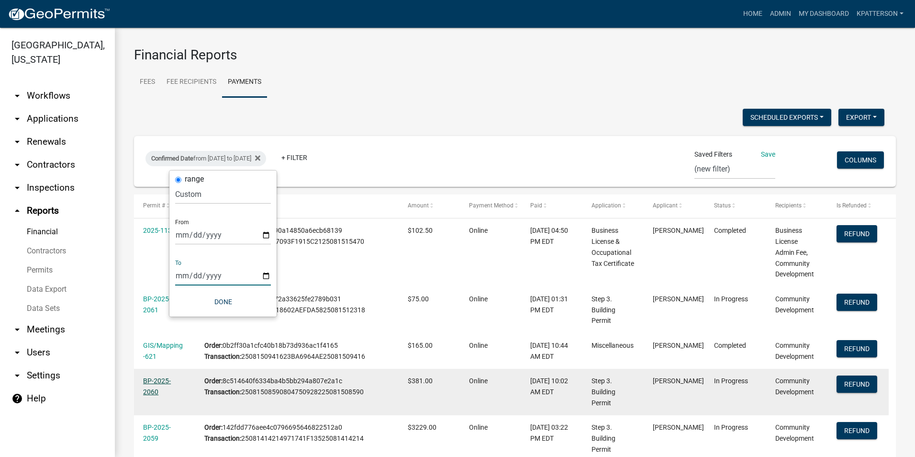
type input "[DATE]"
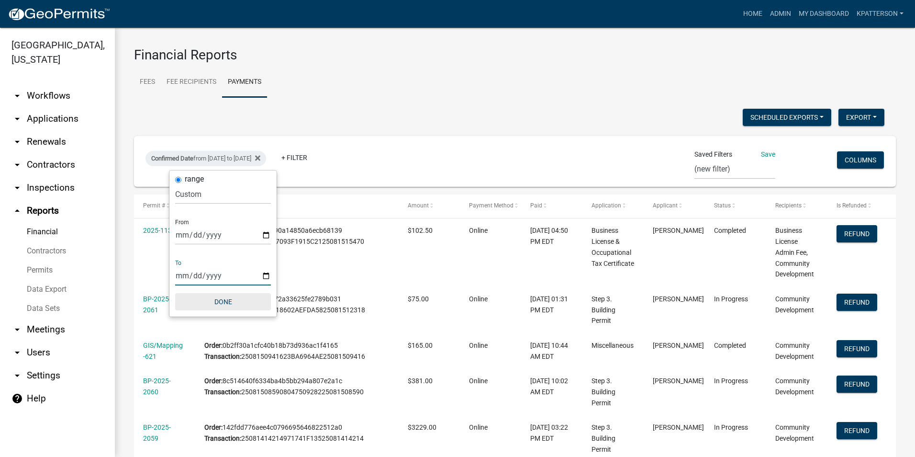
click at [236, 305] on button "Done" at bounding box center [223, 301] width 96 height 17
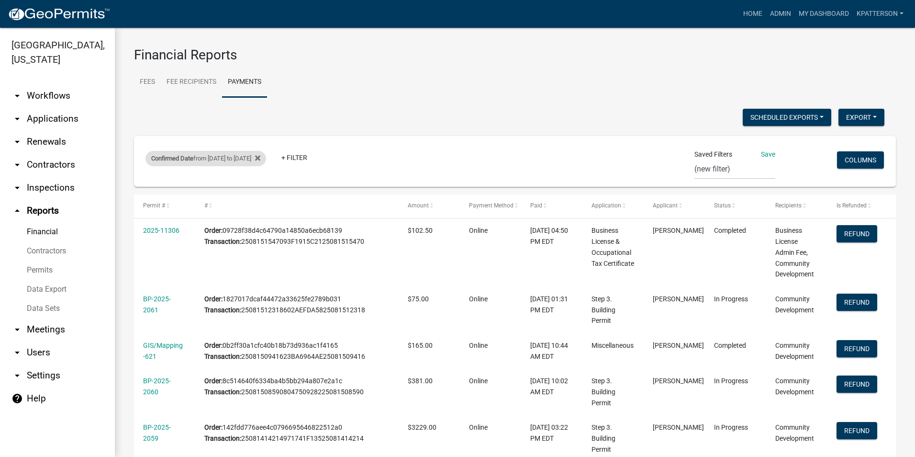
click at [254, 151] on div "Confirmed Date from [DATE] to [DATE]" at bounding box center [206, 158] width 121 height 15
select select "custom"
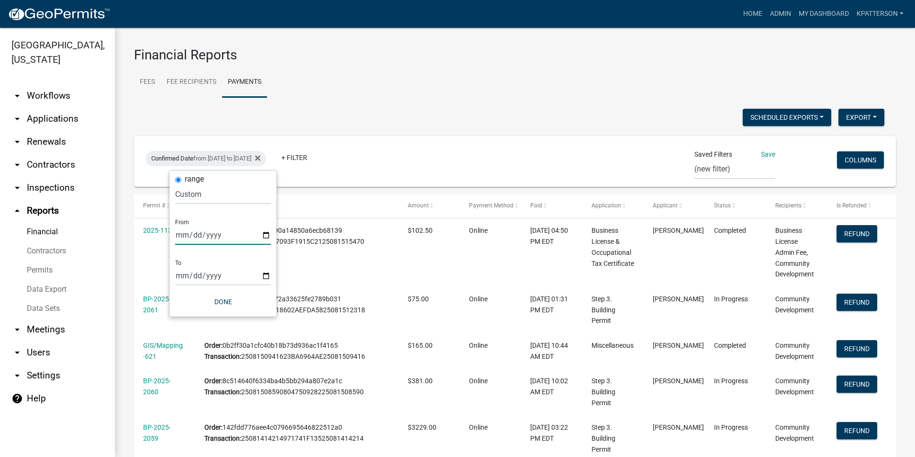
click at [260, 235] on input "[DATE]" at bounding box center [223, 235] width 96 height 20
click at [267, 234] on input "[DATE]" at bounding box center [223, 235] width 96 height 20
click at [224, 239] on input "[DATE]" at bounding box center [223, 235] width 96 height 20
click at [267, 232] on input "[DATE]" at bounding box center [223, 235] width 96 height 20
type input "[DATE]"
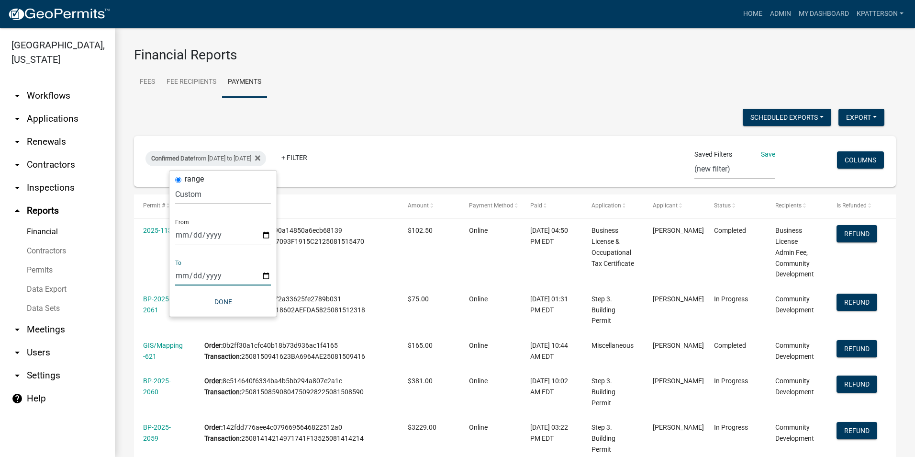
click at [266, 276] on input "[DATE]" at bounding box center [223, 276] width 96 height 20
click at [224, 303] on button "Done" at bounding box center [223, 301] width 96 height 17
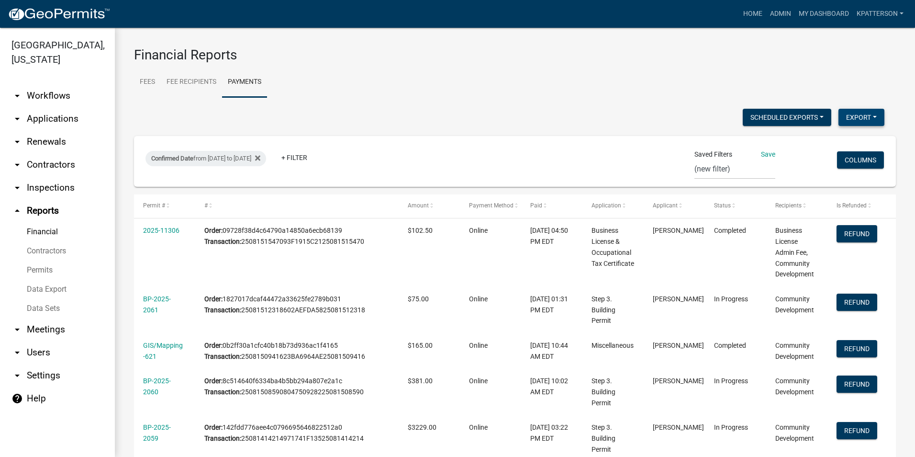
click at [849, 118] on button "Export" at bounding box center [862, 117] width 46 height 17
click at [840, 144] on button "Excel Format (.xlsx)" at bounding box center [840, 142] width 90 height 23
